Goal: Use online tool/utility: Utilize a website feature to perform a specific function

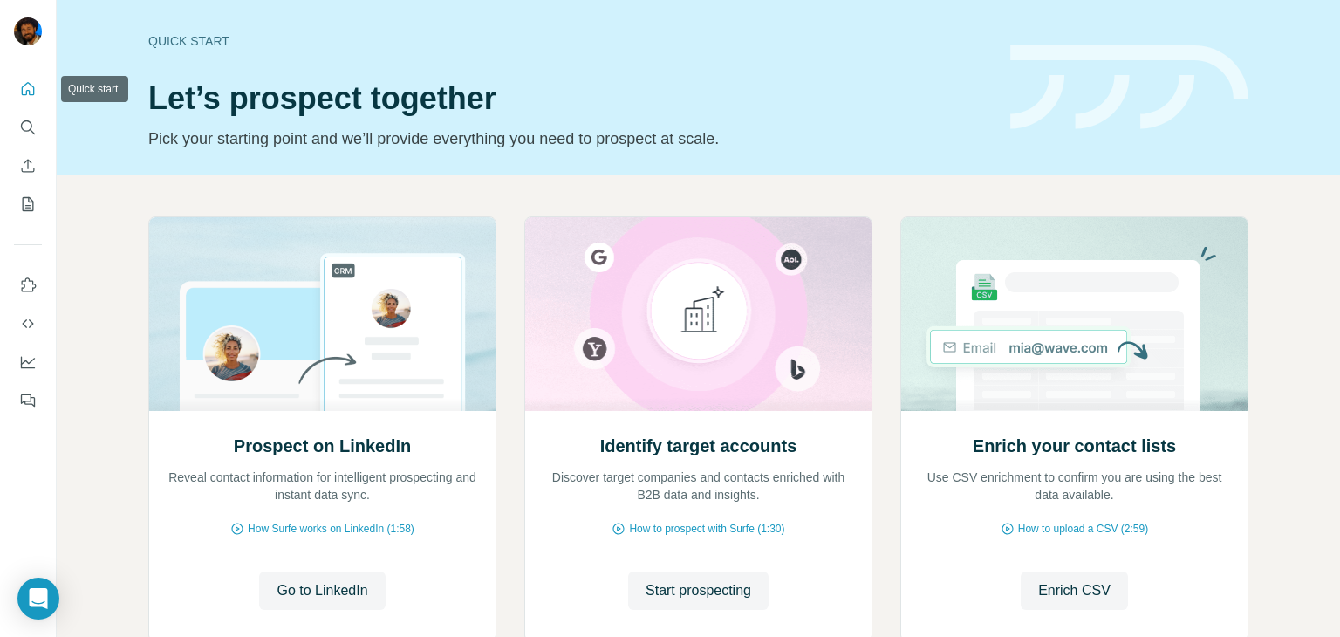
click at [31, 104] on button "Quick start" at bounding box center [28, 88] width 28 height 31
click at [31, 133] on icon "Search" at bounding box center [27, 127] width 17 height 17
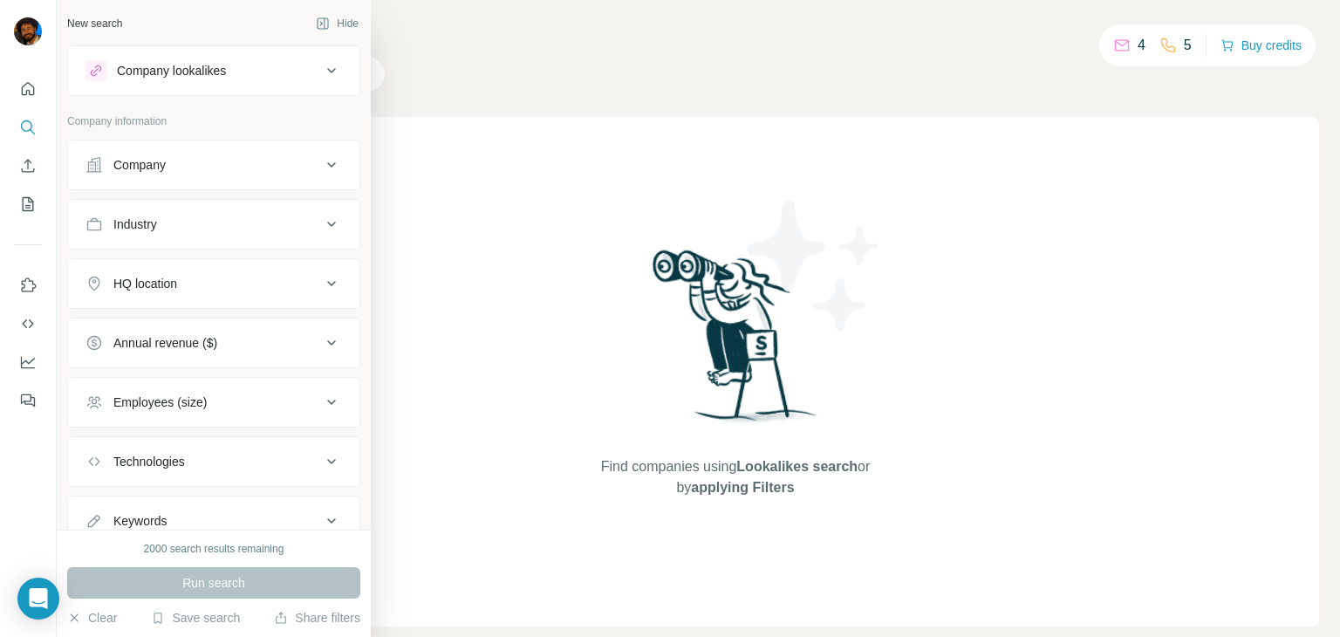
click at [235, 69] on div "Company lookalikes" at bounding box center [202, 70] width 235 height 21
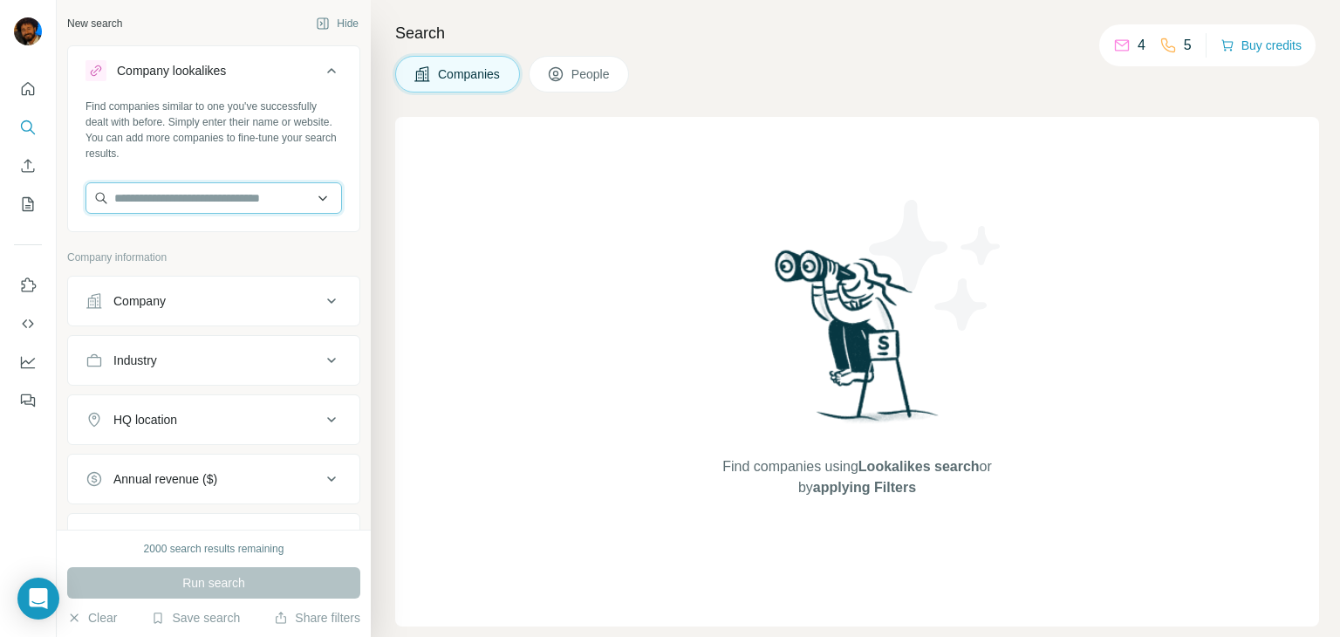
click at [213, 202] on input "text" at bounding box center [213, 197] width 256 height 31
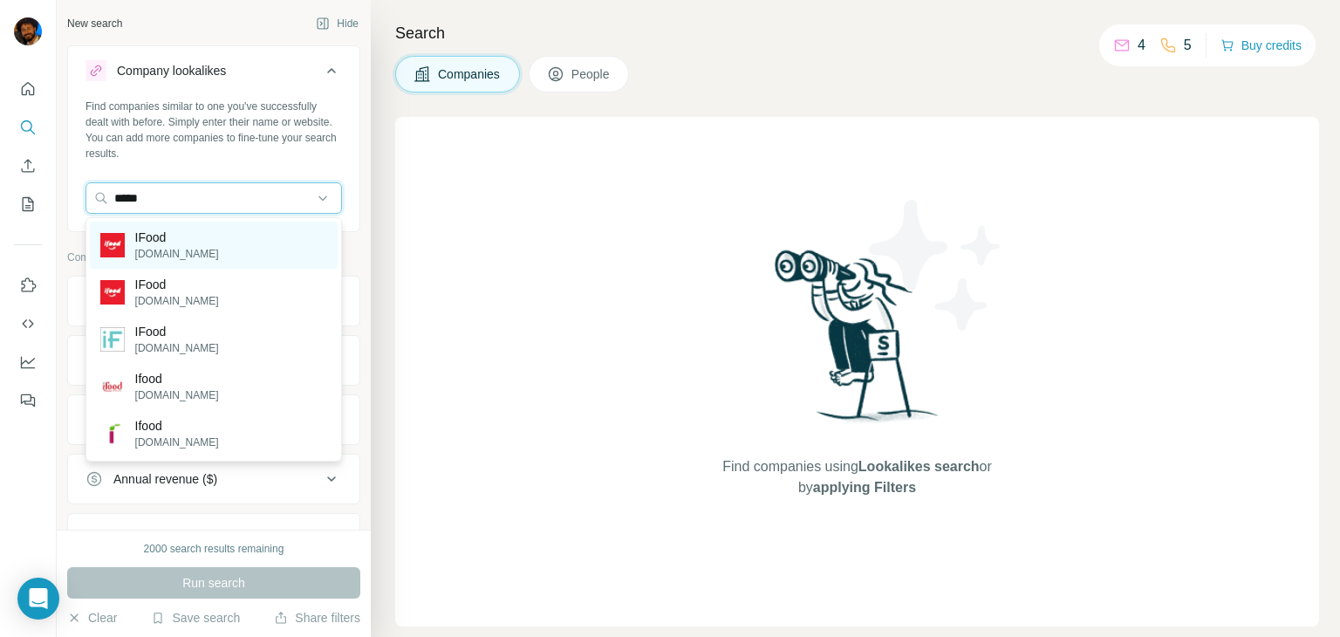
type input "*****"
click at [220, 243] on div "IFood [DOMAIN_NAME]" at bounding box center [214, 245] width 248 height 47
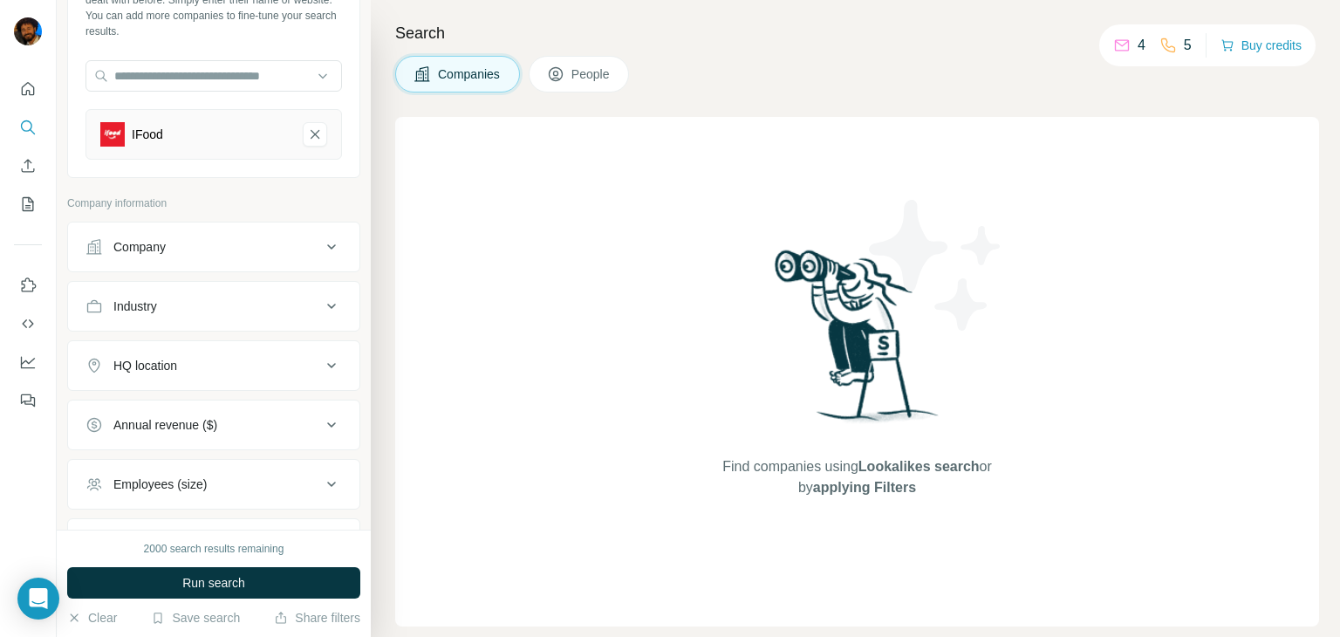
scroll to position [266, 0]
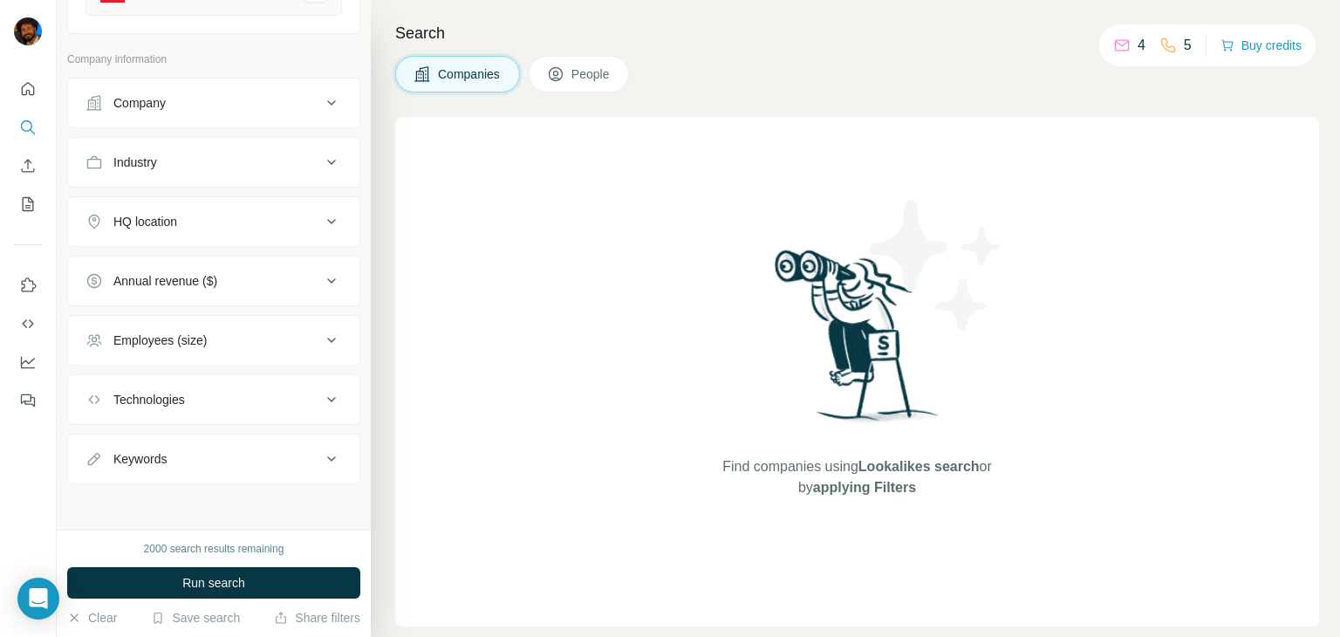
click at [223, 223] on div "HQ location" at bounding box center [202, 221] width 235 height 17
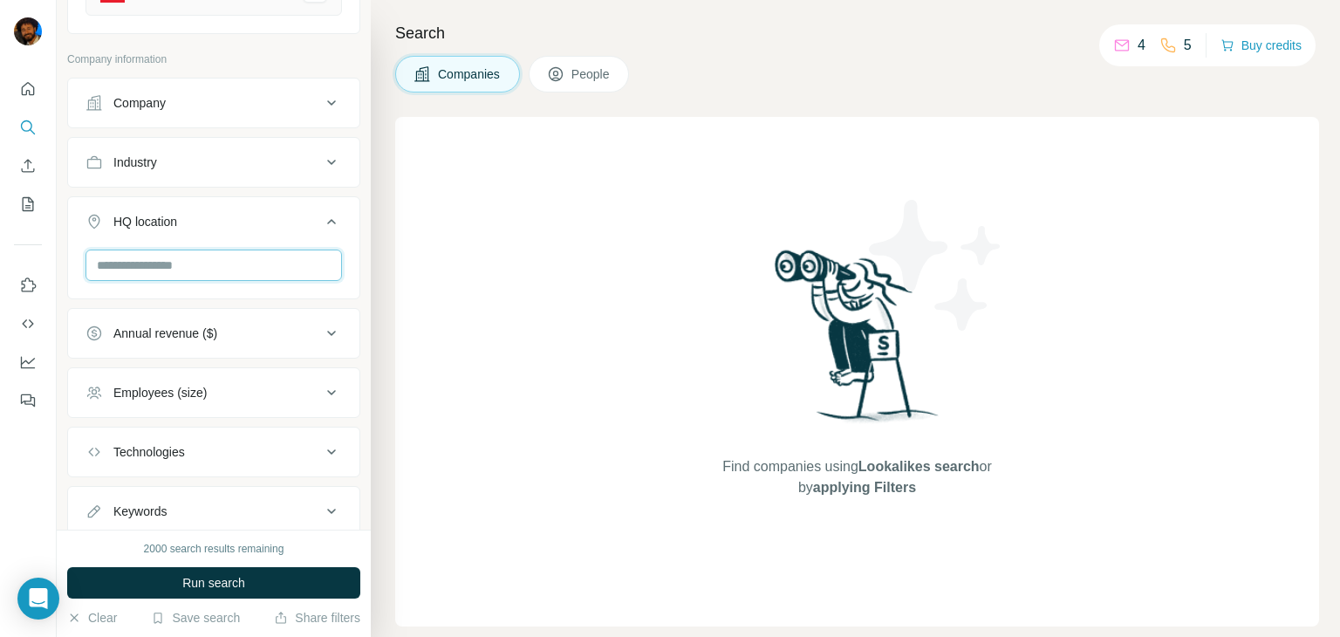
click at [128, 263] on input "text" at bounding box center [213, 264] width 256 height 31
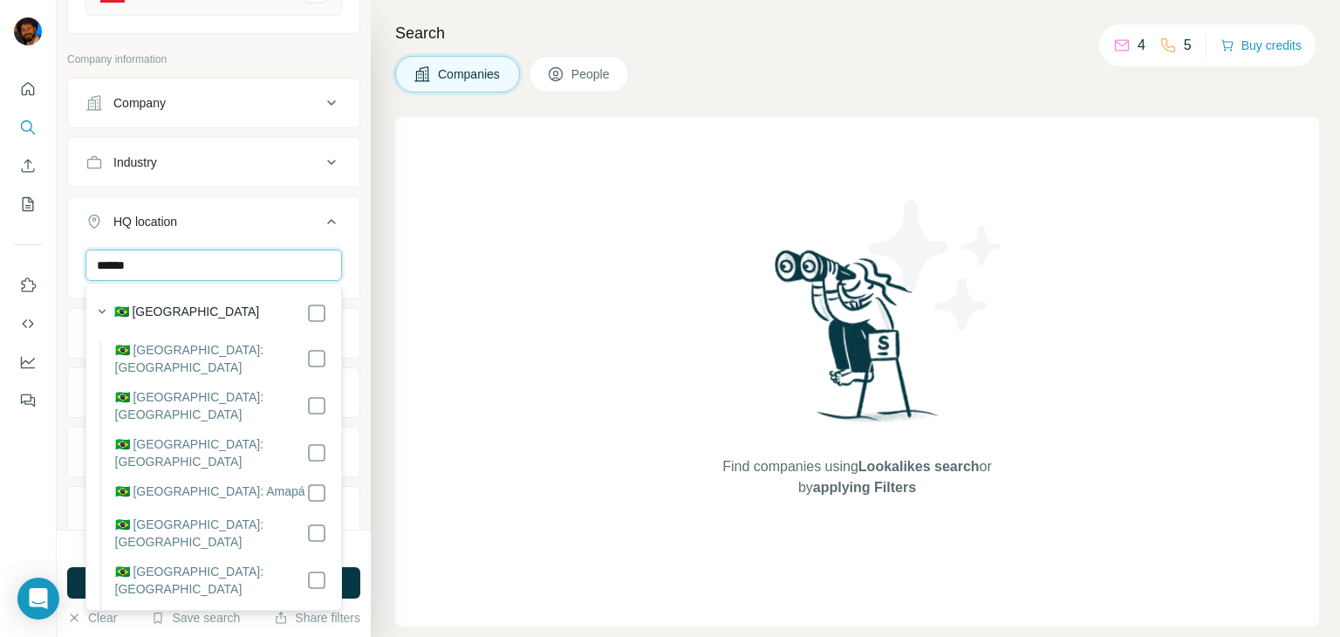
type input "******"
click at [378, 251] on div "Search Companies People Find companies using Lookalikes search or by applying F…" at bounding box center [855, 318] width 969 height 637
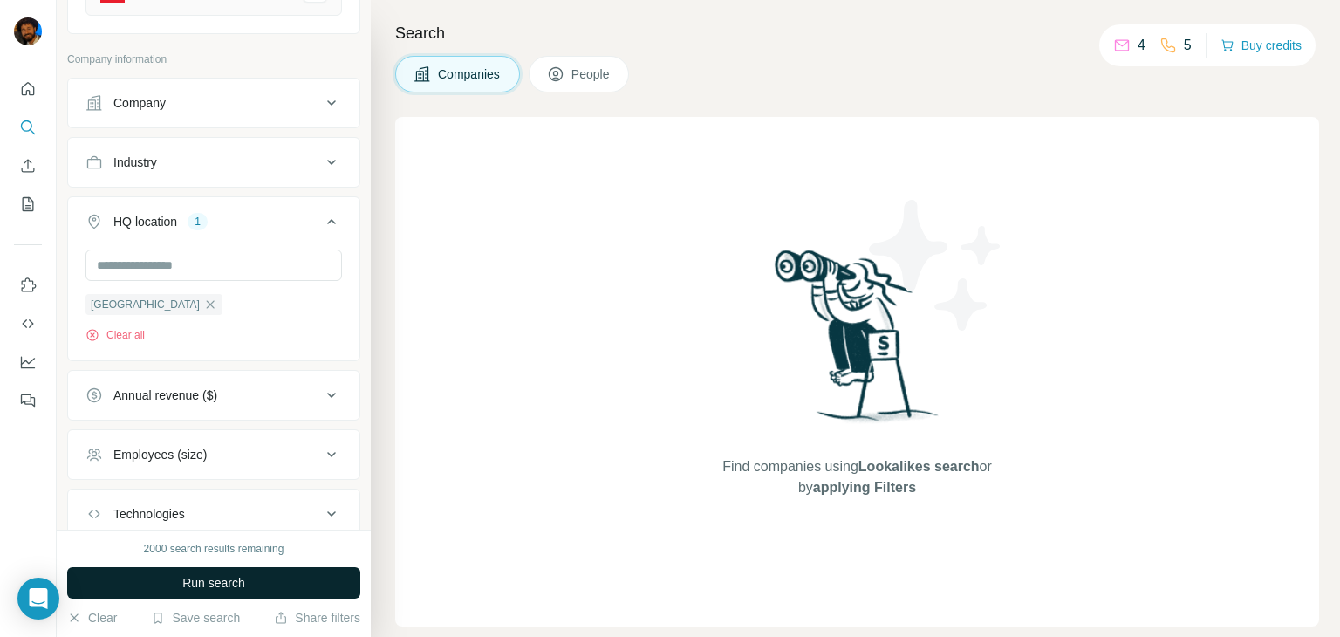
click at [232, 574] on span "Run search" at bounding box center [213, 582] width 63 height 17
